Goal: Find contact information: Find contact information

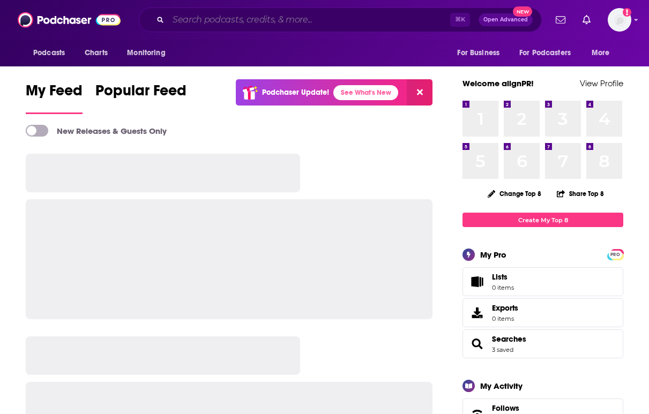
click at [313, 18] on input "Search podcasts, credits, & more..." at bounding box center [309, 19] width 282 height 17
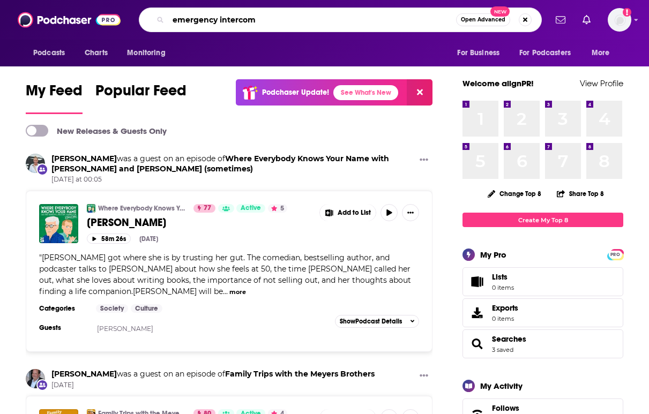
type input "emergency intercom"
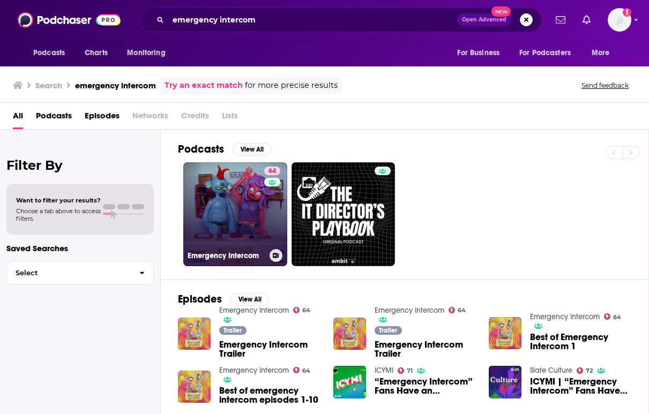
click at [225, 205] on link "64 Emergency Intercom" at bounding box center [235, 214] width 104 height 104
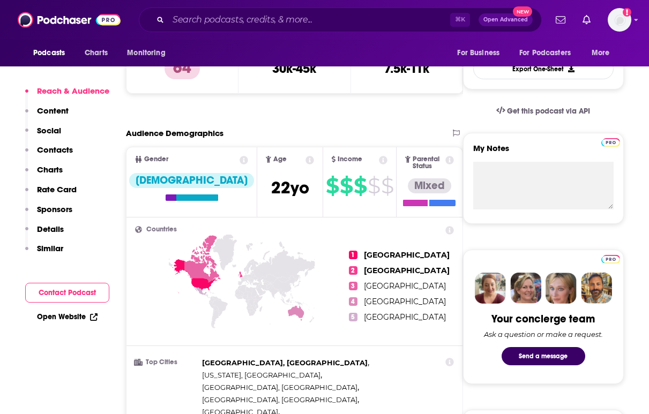
scroll to position [346, 0]
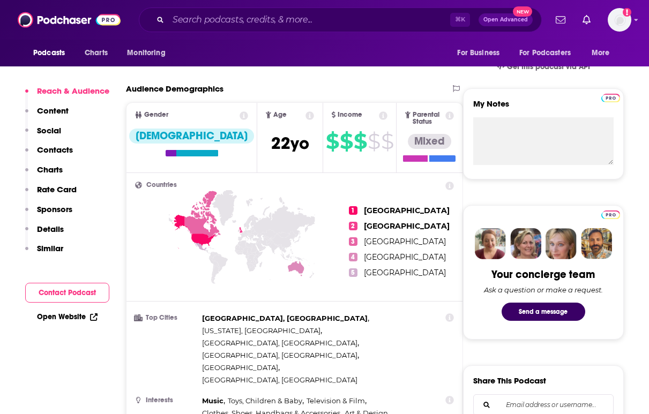
click at [57, 149] on p "Contacts" at bounding box center [55, 150] width 36 height 10
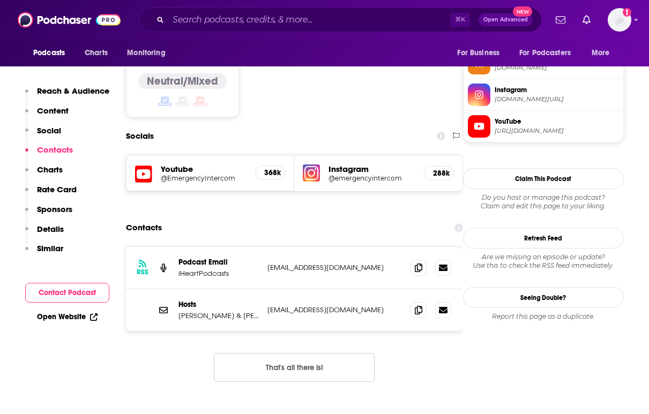
scroll to position [897, 0]
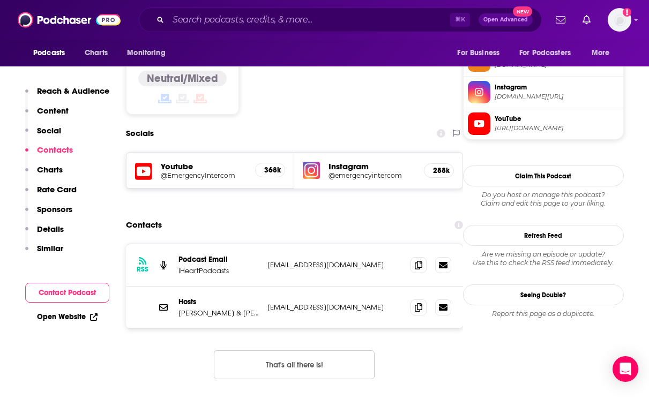
click at [564, 124] on span "YouTube" at bounding box center [557, 119] width 124 height 10
